Goal: Information Seeking & Learning: Learn about a topic

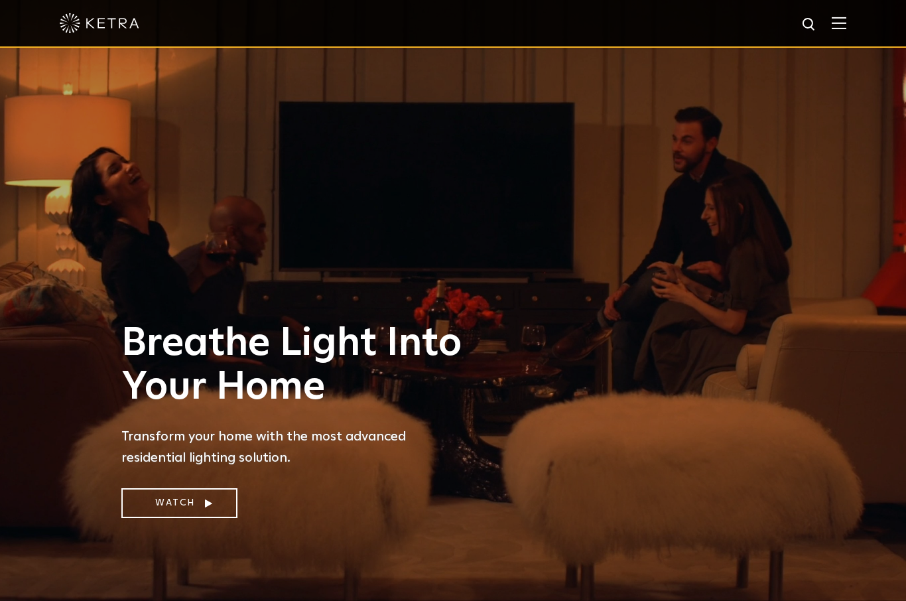
select select "Homeowner"
select select "Planning"
click at [188, 518] on link "Watch" at bounding box center [179, 503] width 116 height 30
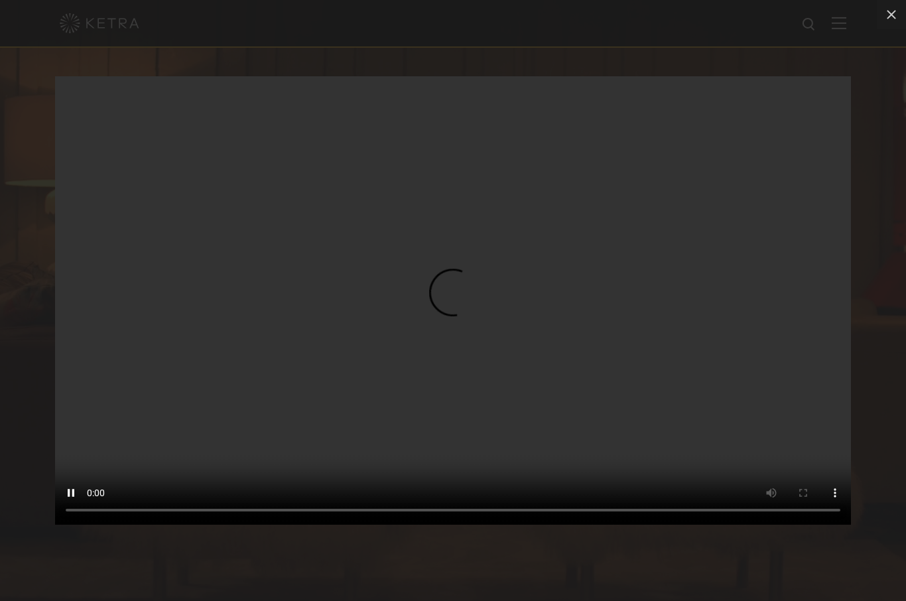
click at [782, 85] on video "Your browser doesn't support HTML5 video" at bounding box center [453, 300] width 796 height 448
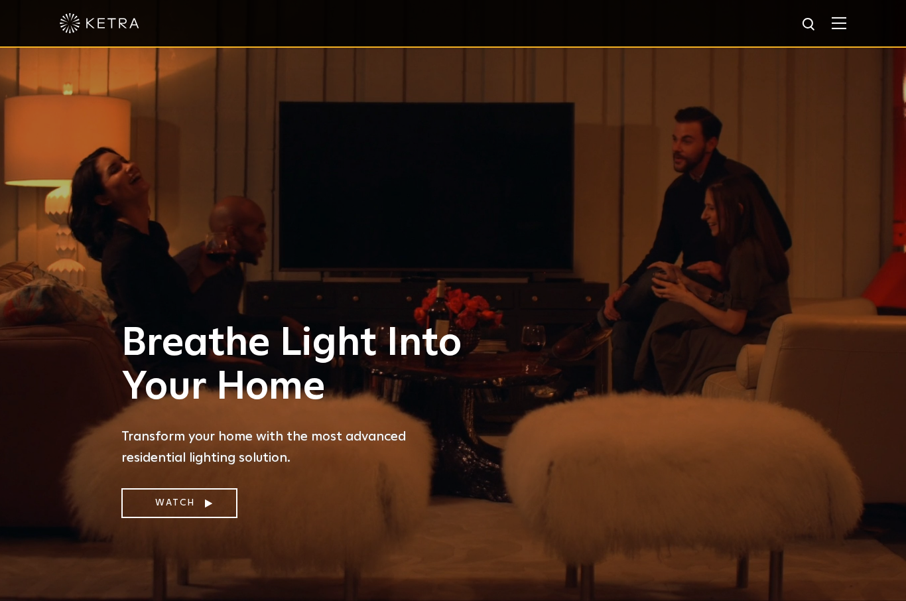
click at [836, 21] on img at bounding box center [839, 23] width 15 height 13
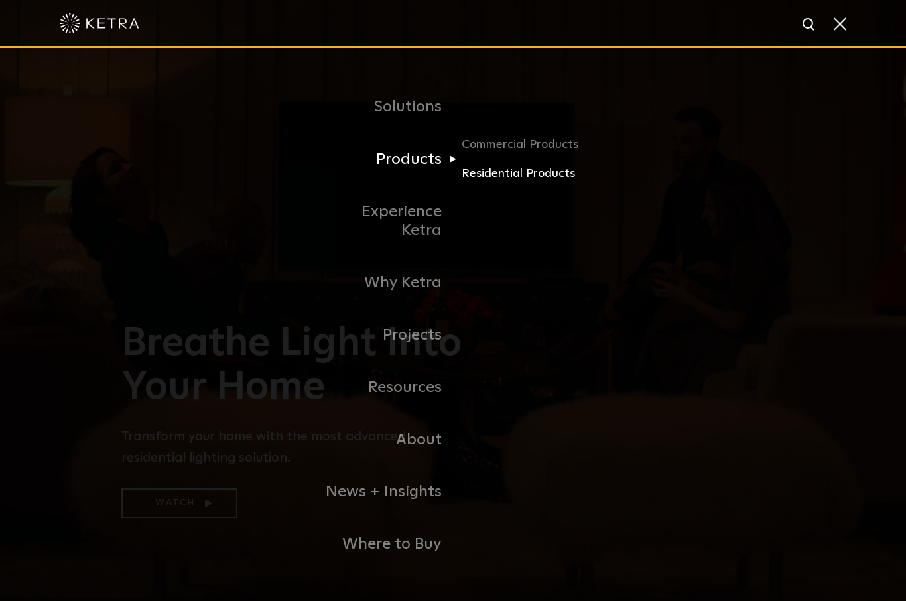
click at [499, 184] on link "Residential Products" at bounding box center [525, 173] width 127 height 19
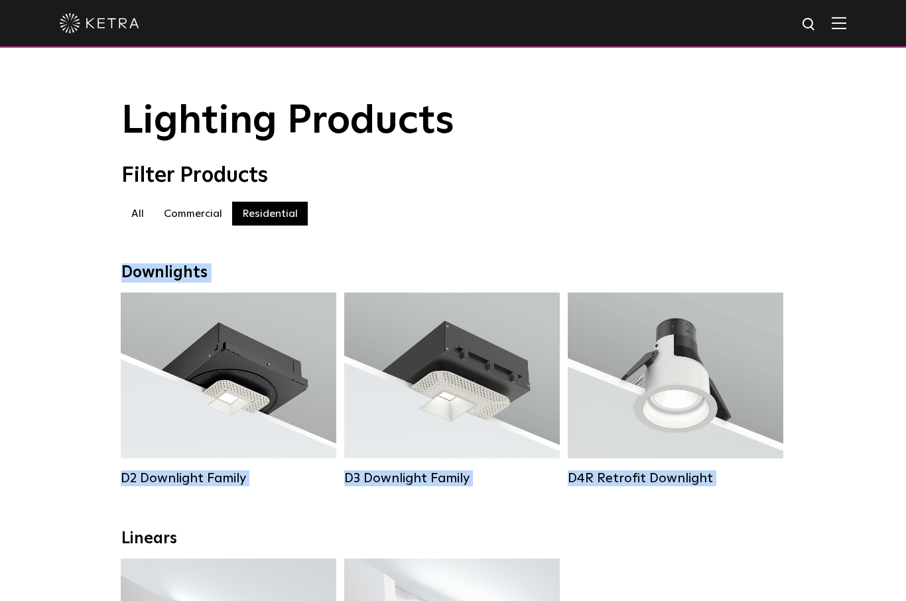
click at [744, 191] on div "Filter Products All All Commercial Residential" at bounding box center [452, 201] width 663 height 76
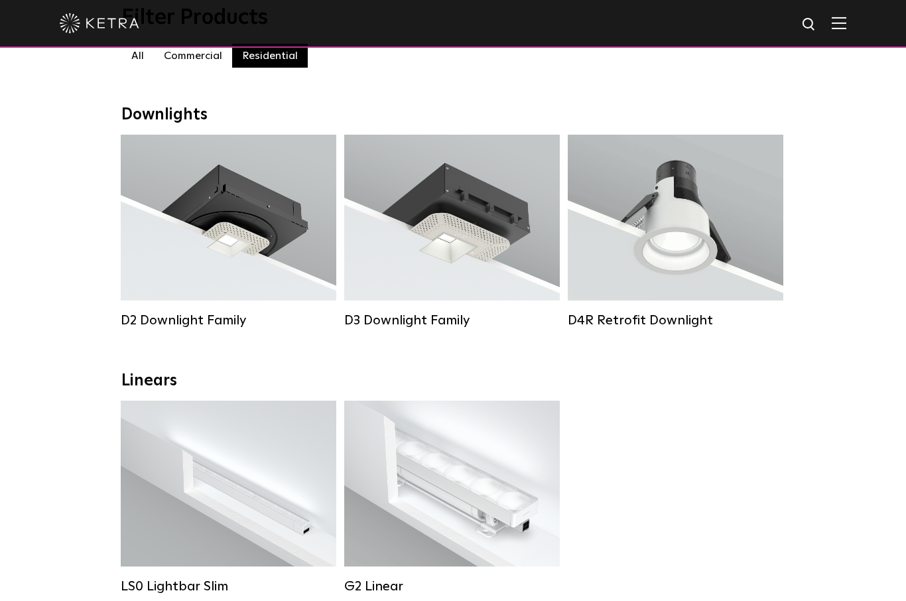
scroll to position [158, 0]
click at [735, 410] on div "LS0 Lightbar Slim Lumen Output: 200 / 350 Colors: White / Black Control: X96 Co…" at bounding box center [453, 506] width 673 height 212
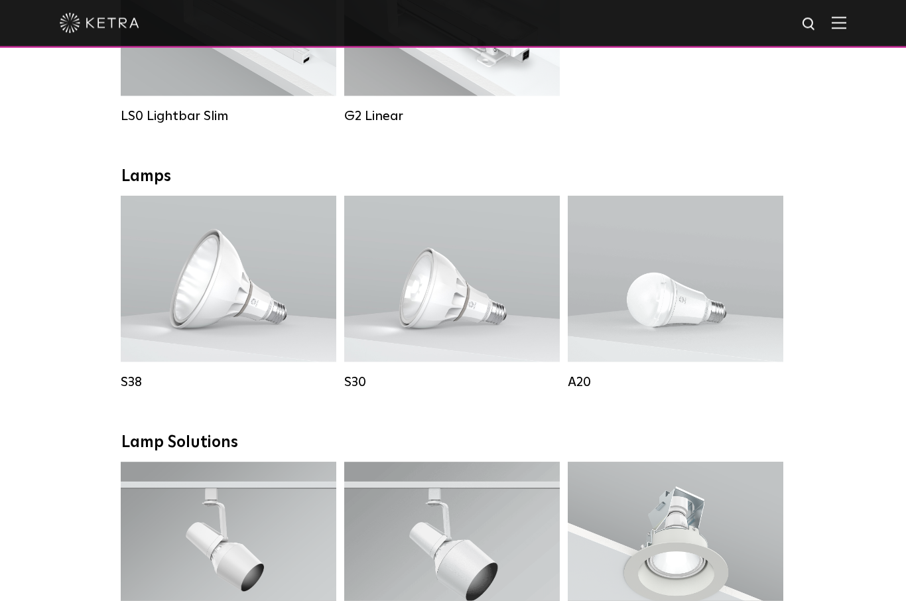
scroll to position [638, 0]
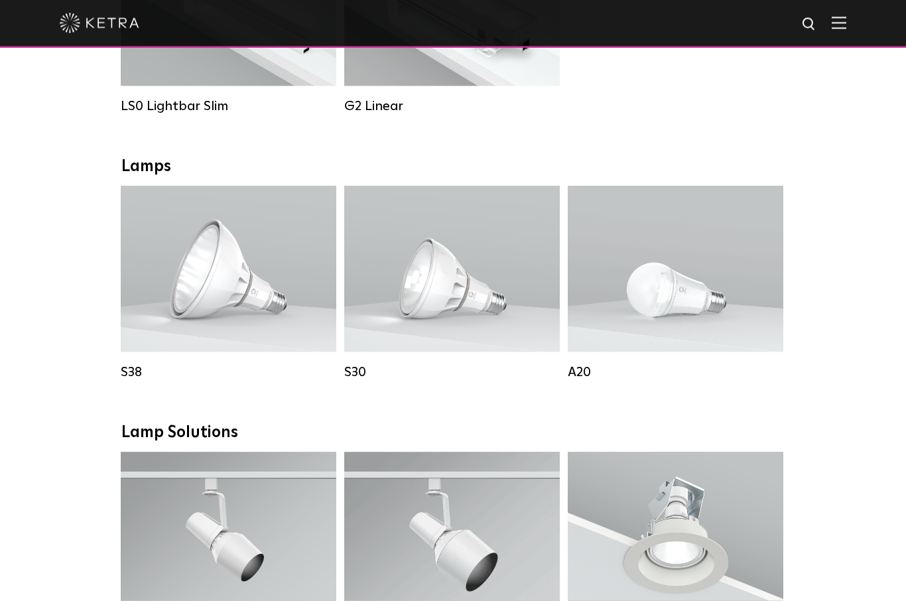
click at [847, 384] on div "Downlights D2 Downlight Family Lumen Output: 1200 Colors: White / Black / Gloss…" at bounding box center [453, 543] width 906 height 1836
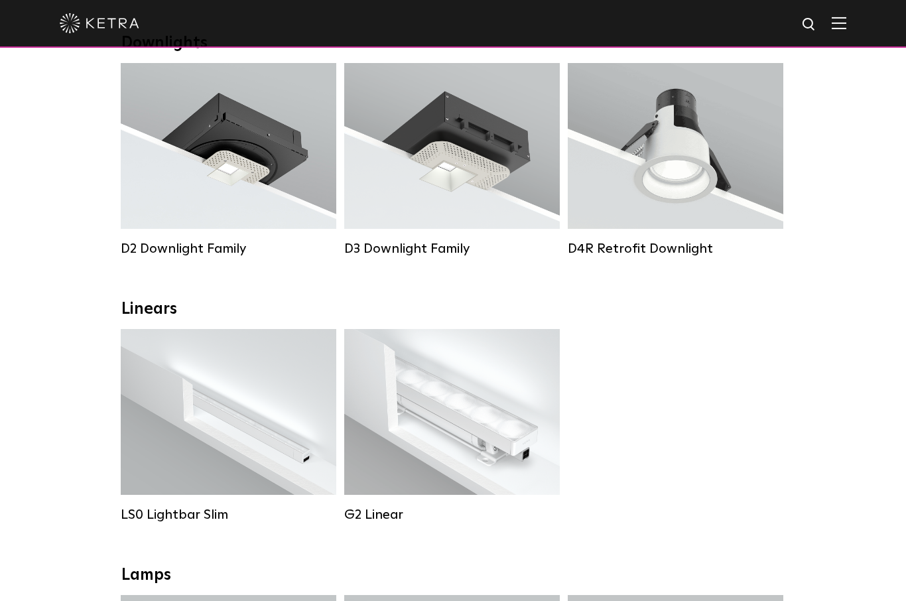
scroll to position [227, 0]
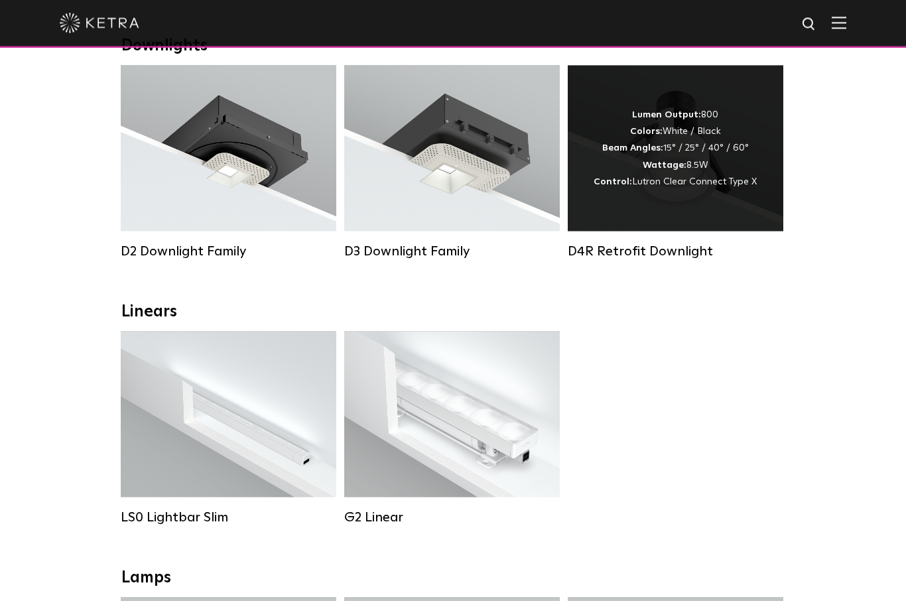
click at [671, 160] on div "Lumen Output: 800 Colors: White / Black Beam Angles: 15° / 25° / 40° / 60° Watt…" at bounding box center [674, 149] width 163 height 84
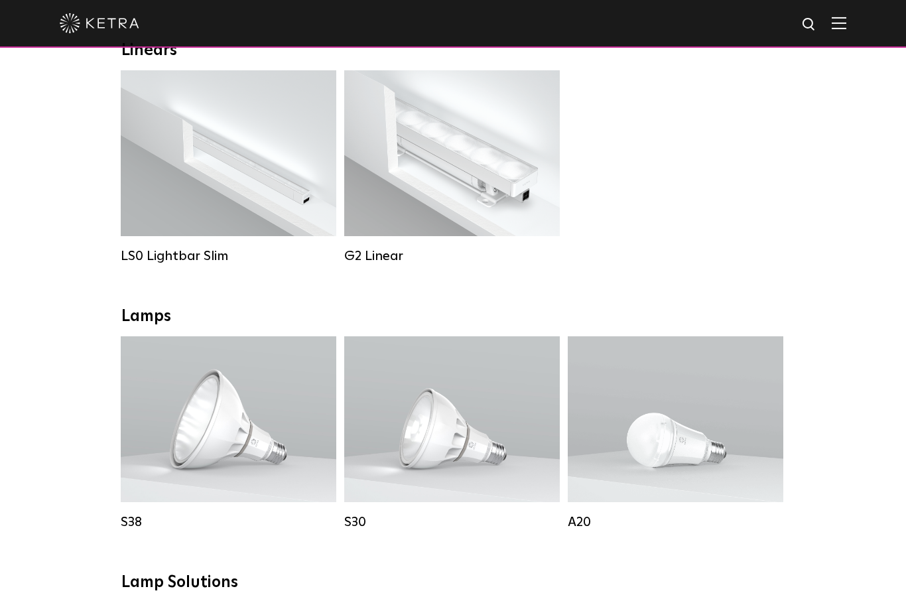
scroll to position [487, 0]
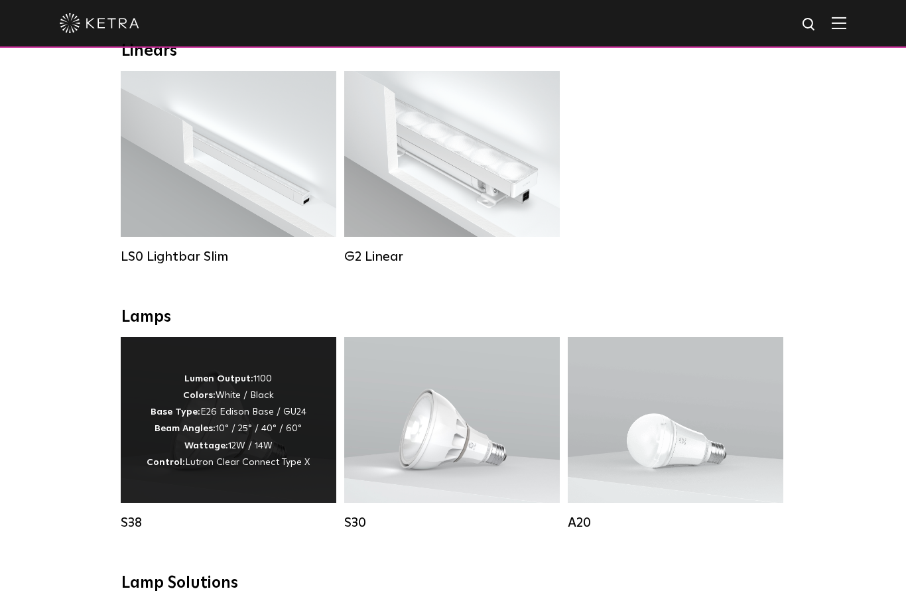
click at [223, 450] on strong "Wattage:" at bounding box center [206, 445] width 44 height 9
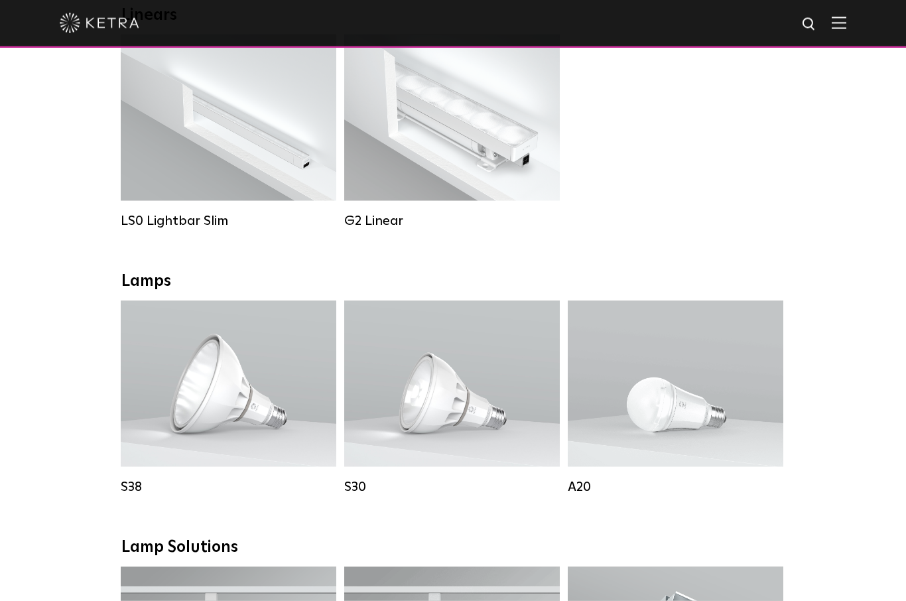
scroll to position [539, 0]
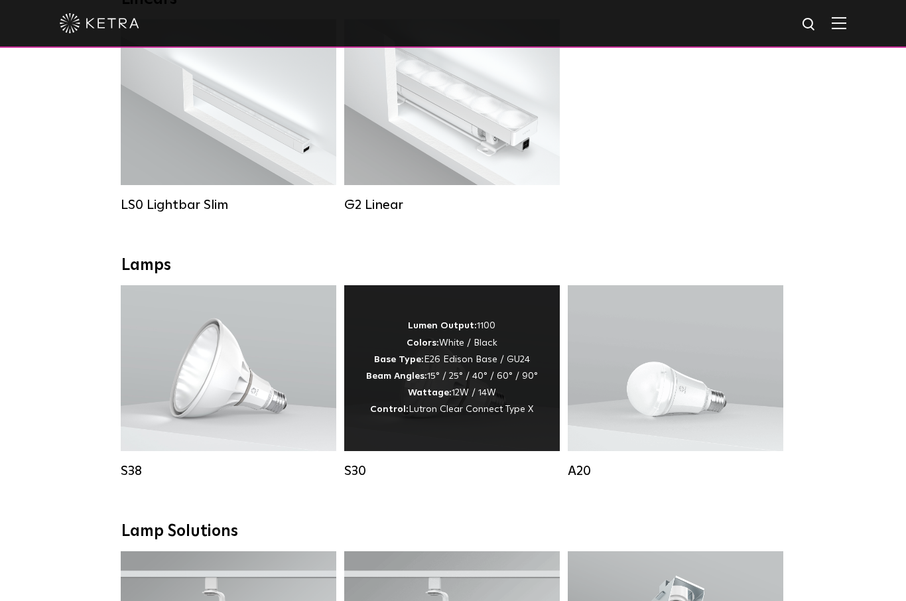
click at [422, 378] on strong "Beam Angles:" at bounding box center [396, 375] width 61 height 9
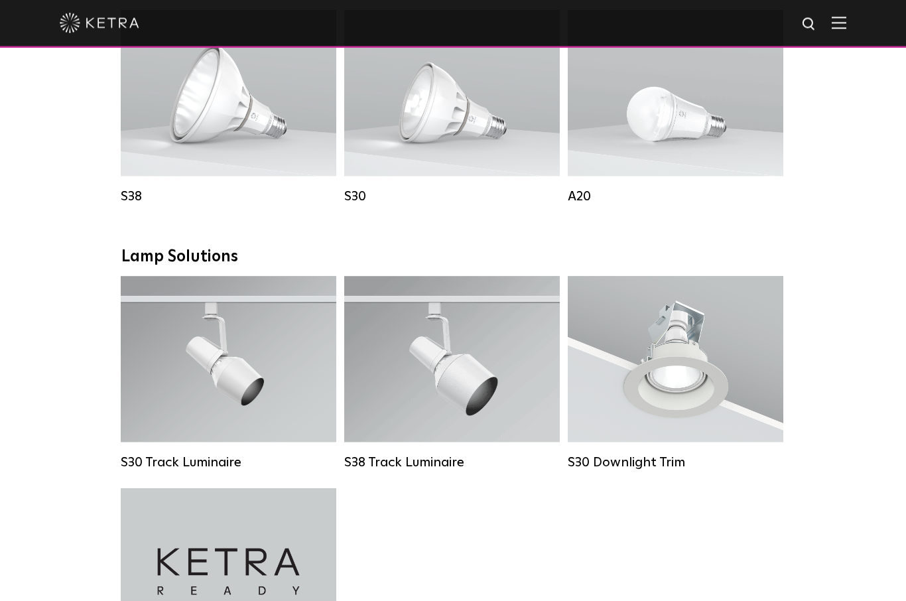
scroll to position [814, 0]
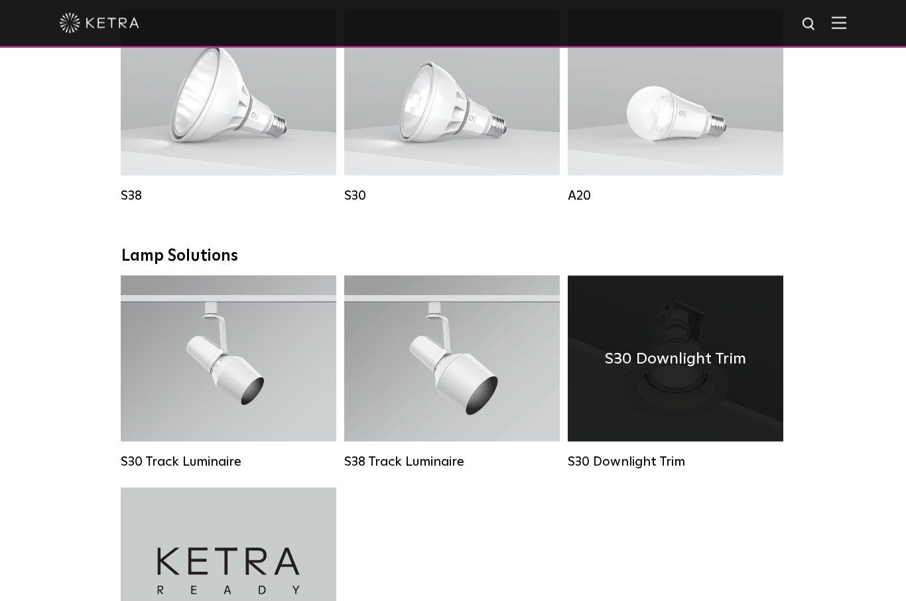
click at [665, 363] on h4 "S30 Downlight Trim" at bounding box center [675, 358] width 141 height 25
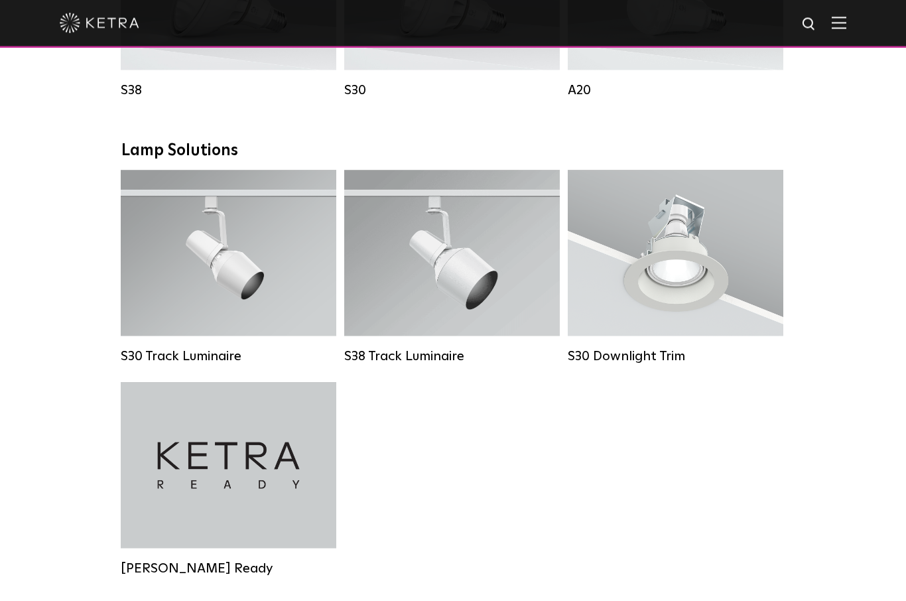
scroll to position [920, 0]
